Goal: Task Accomplishment & Management: Manage account settings

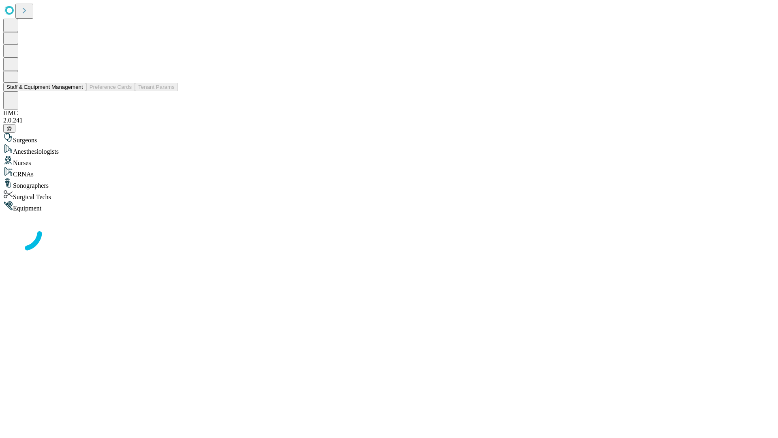
click at [77, 91] on button "Staff & Equipment Management" at bounding box center [44, 87] width 83 height 9
